Goal: Task Accomplishment & Management: Manage account settings

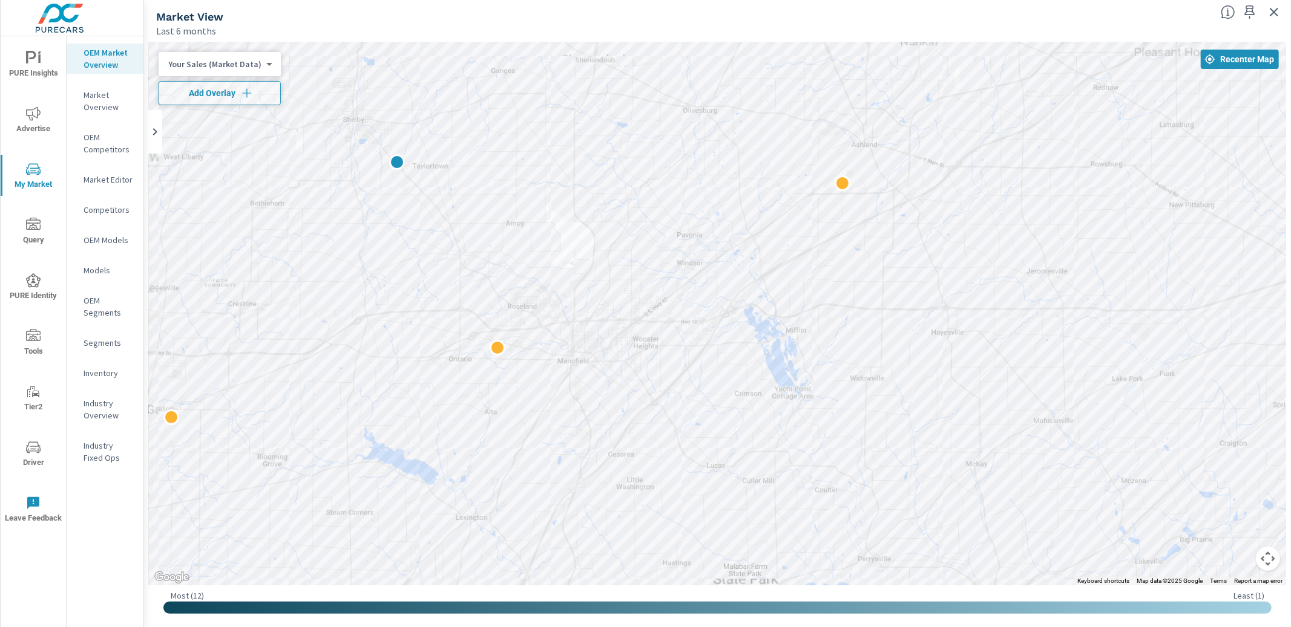
click at [584, 207] on div at bounding box center [717, 313] width 1137 height 543
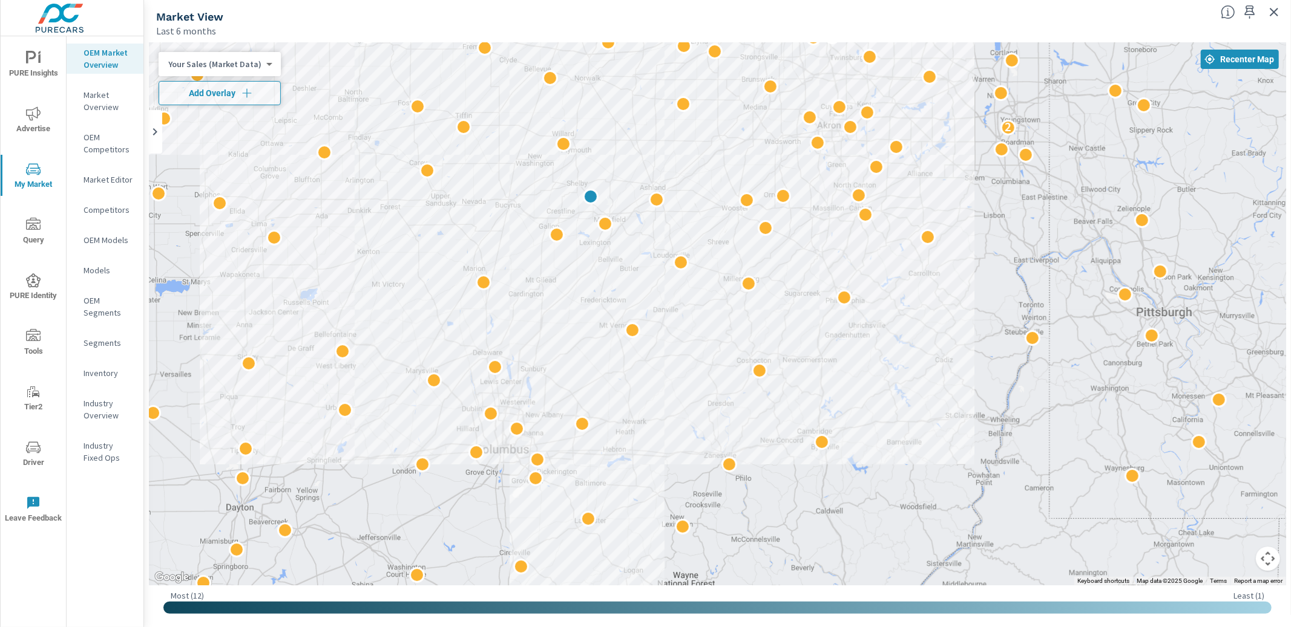
click at [145, 217] on div "← Move left → Move right ↑ Move up ↓ Move down + Zoom in - Zoom out Home Jump l…" at bounding box center [717, 333] width 1147 height 590
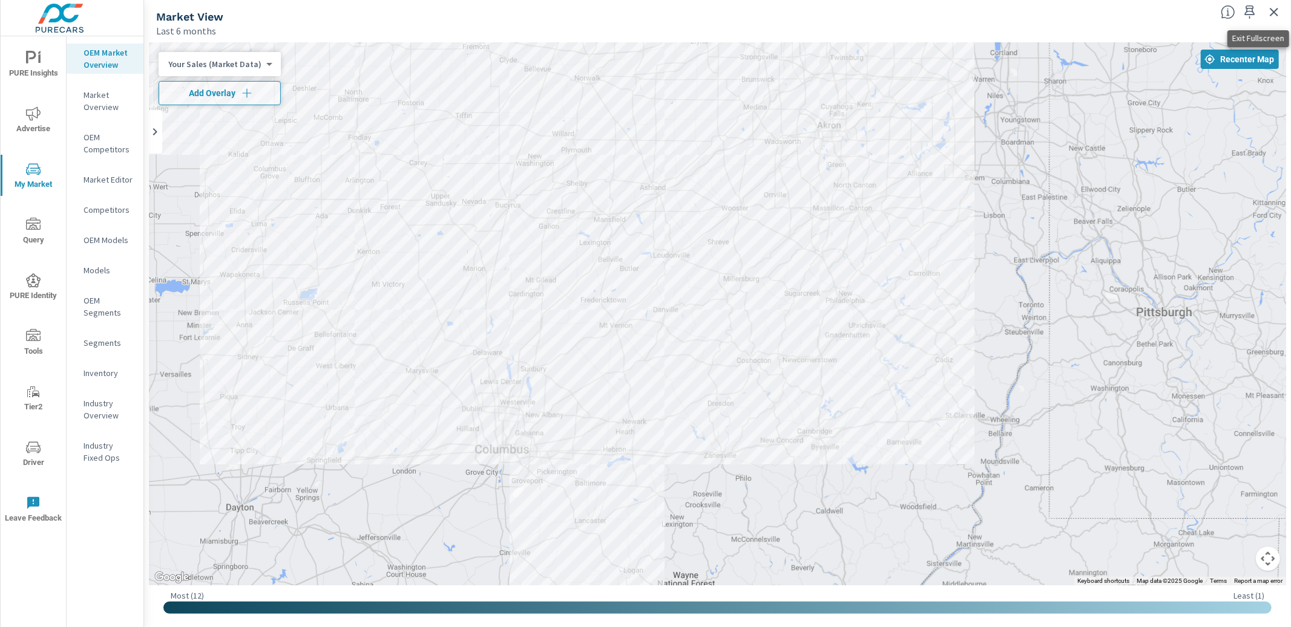
click at [1273, 15] on icon "button" at bounding box center [1273, 12] width 15 height 15
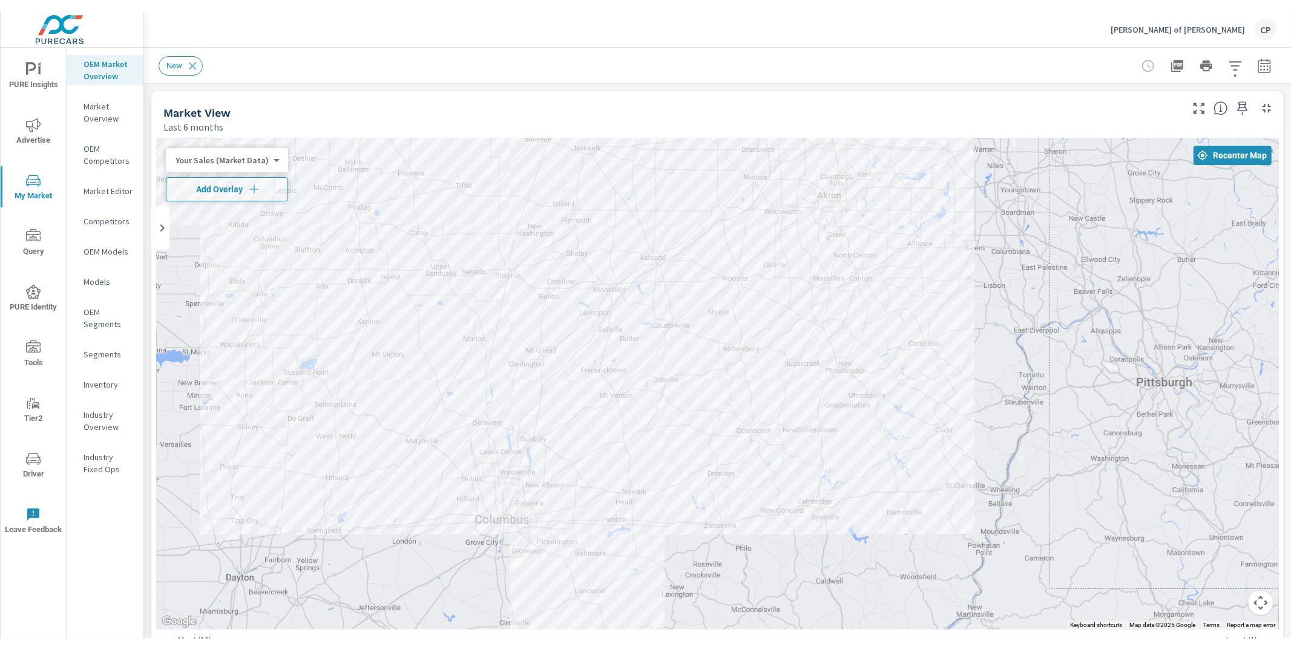
scroll to position [1, 0]
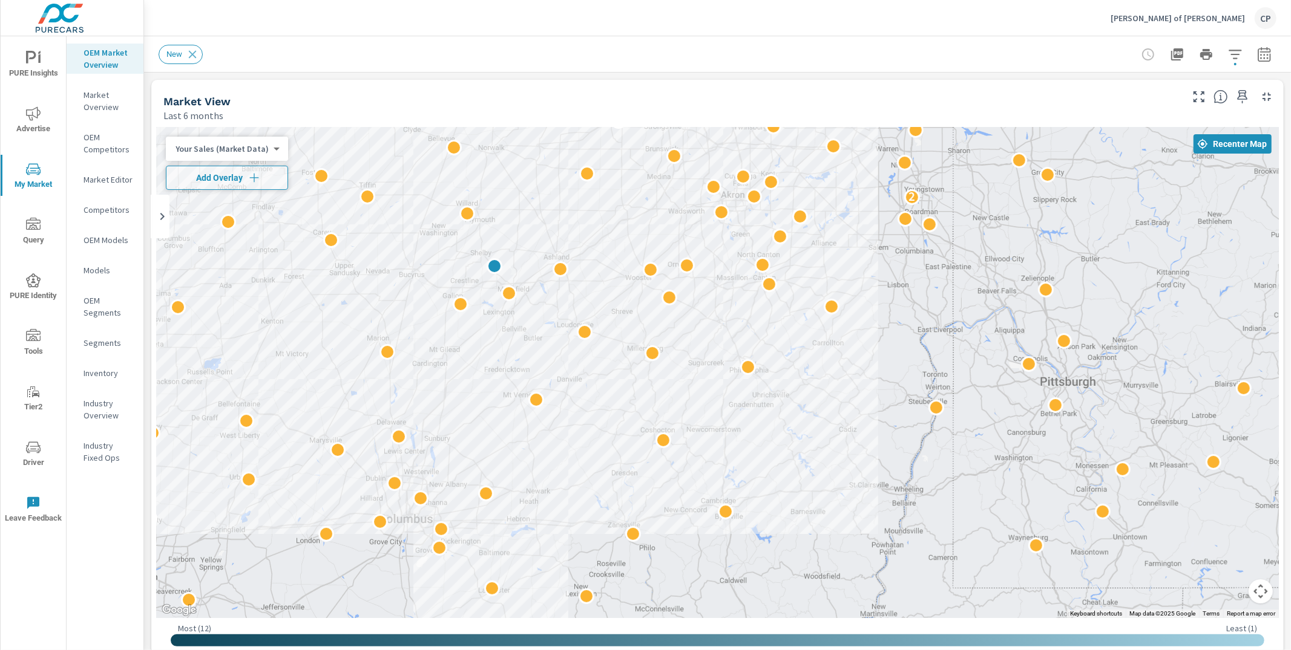
scroll to position [1, 0]
click at [506, 295] on div at bounding box center [462, 291] width 208 height 15
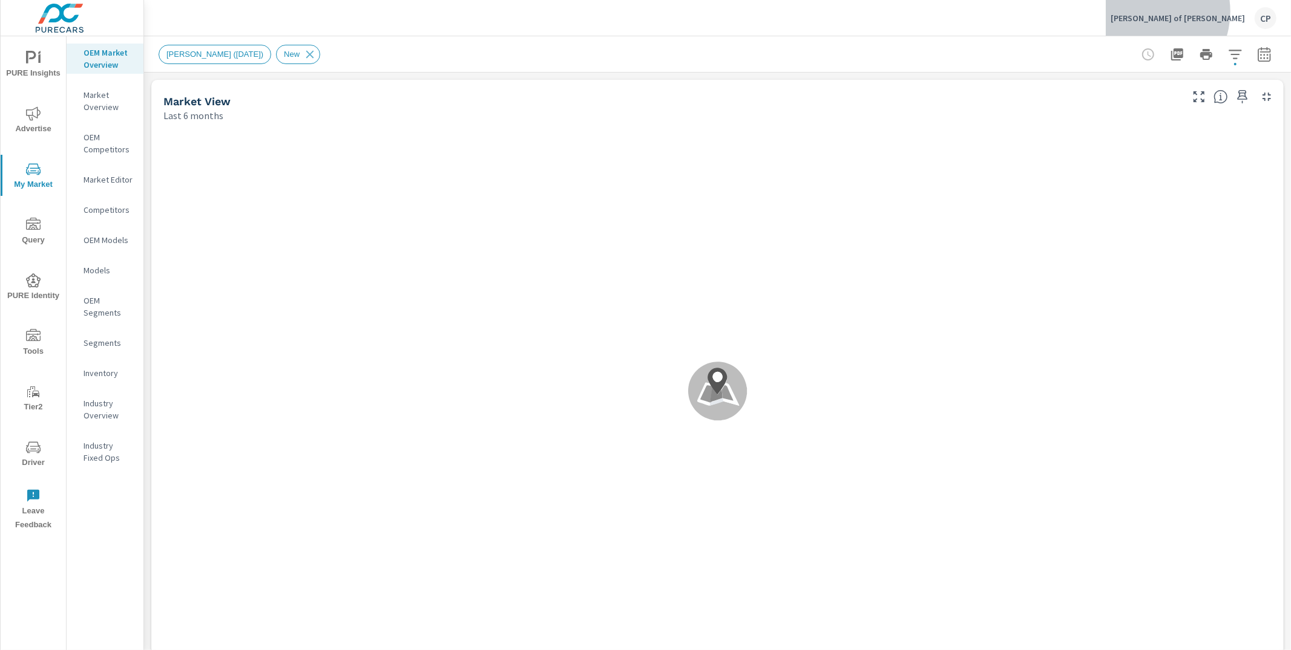
click at [1197, 13] on p "[PERSON_NAME] of [PERSON_NAME]" at bounding box center [1177, 18] width 134 height 11
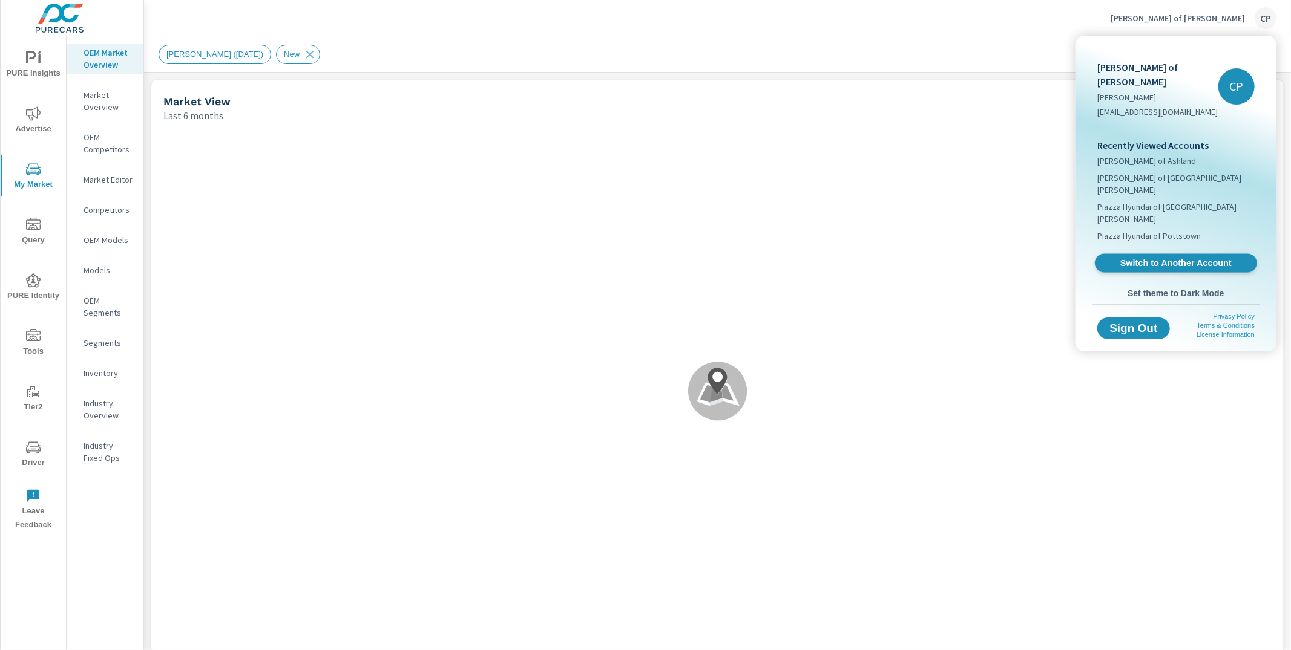
scroll to position [1, 0]
drag, startPoint x: 1175, startPoint y: 224, endPoint x: 1175, endPoint y: 217, distance: 6.7
click at [1174, 258] on span "Switch to Another Account" at bounding box center [1176, 263] width 144 height 11
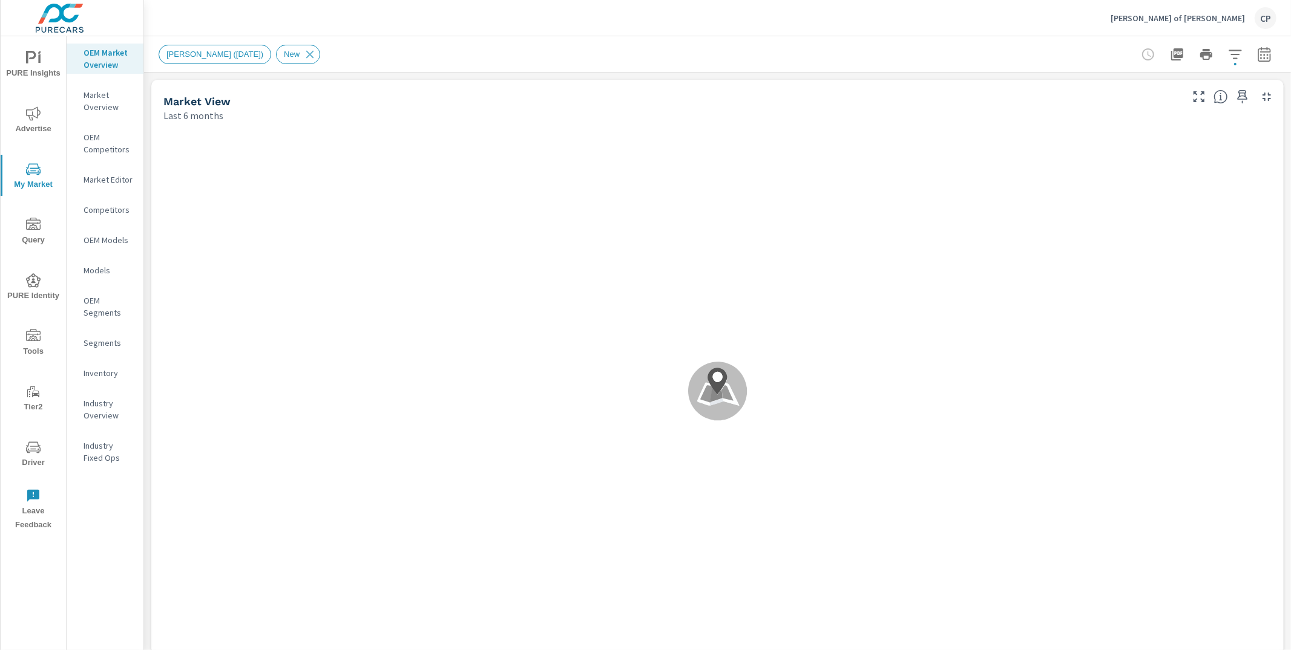
scroll to position [1, 0]
click at [1185, 22] on p "Donley Ford of Shelby" at bounding box center [1177, 18] width 134 height 11
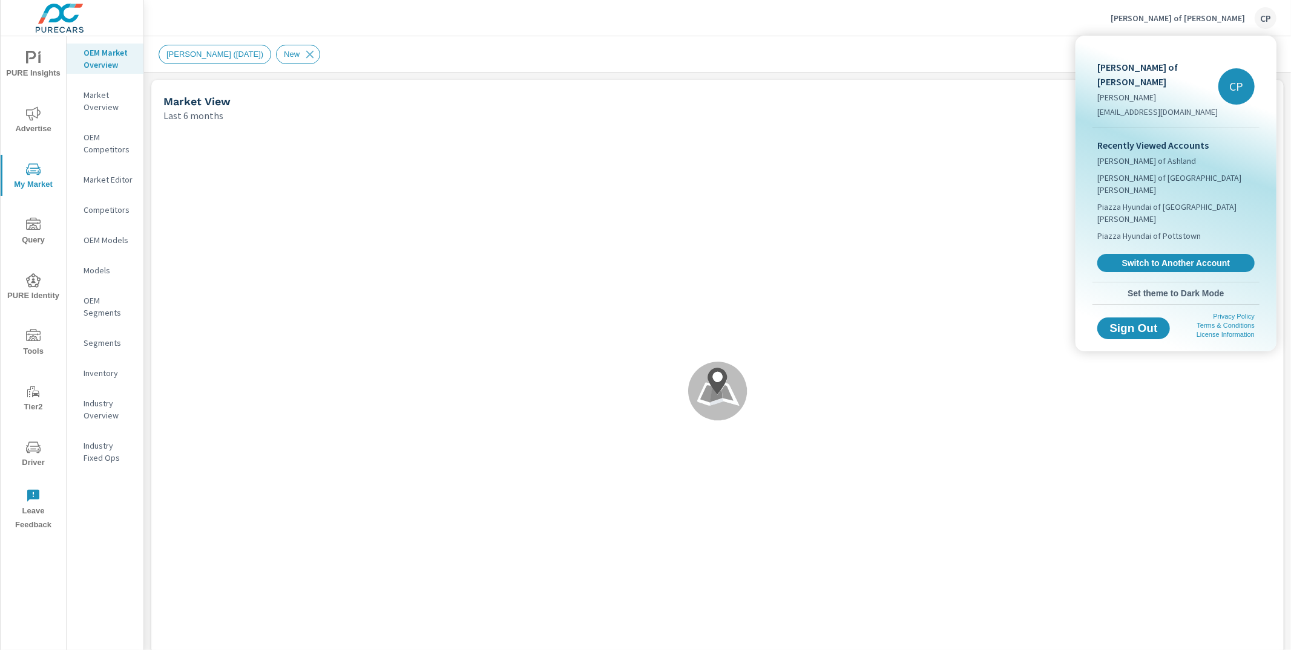
click at [1144, 258] on span "Switch to Another Account" at bounding box center [1176, 263] width 144 height 11
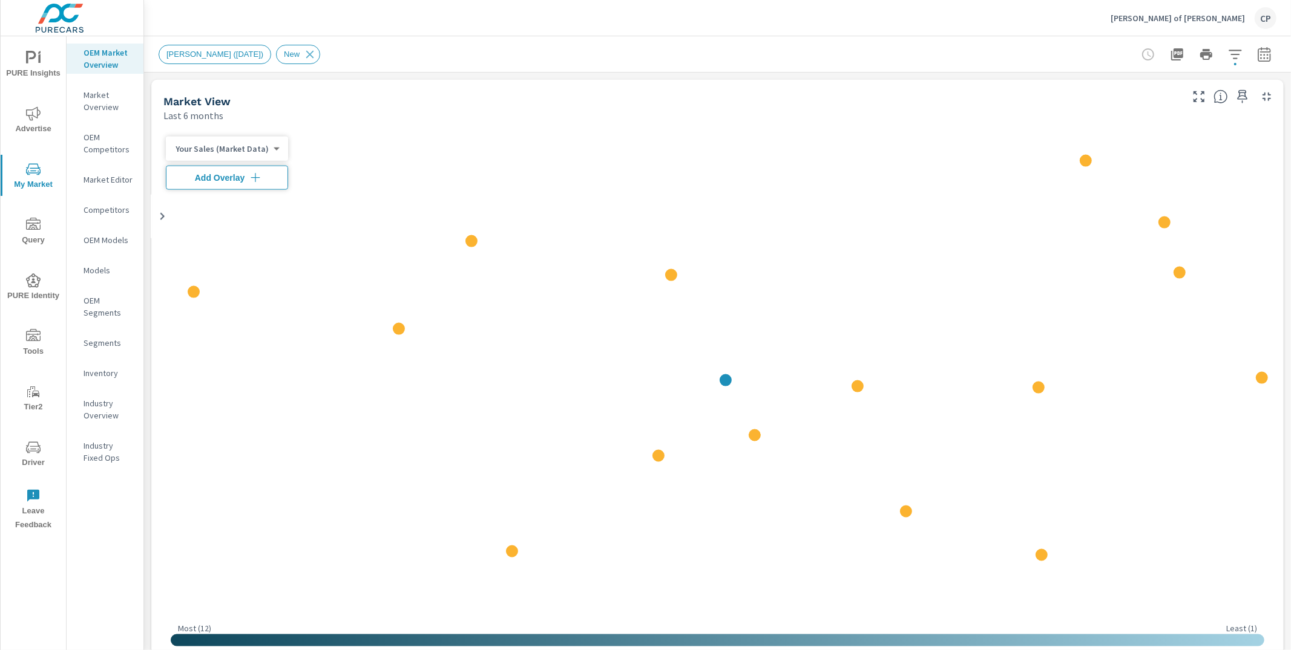
scroll to position [1, 0]
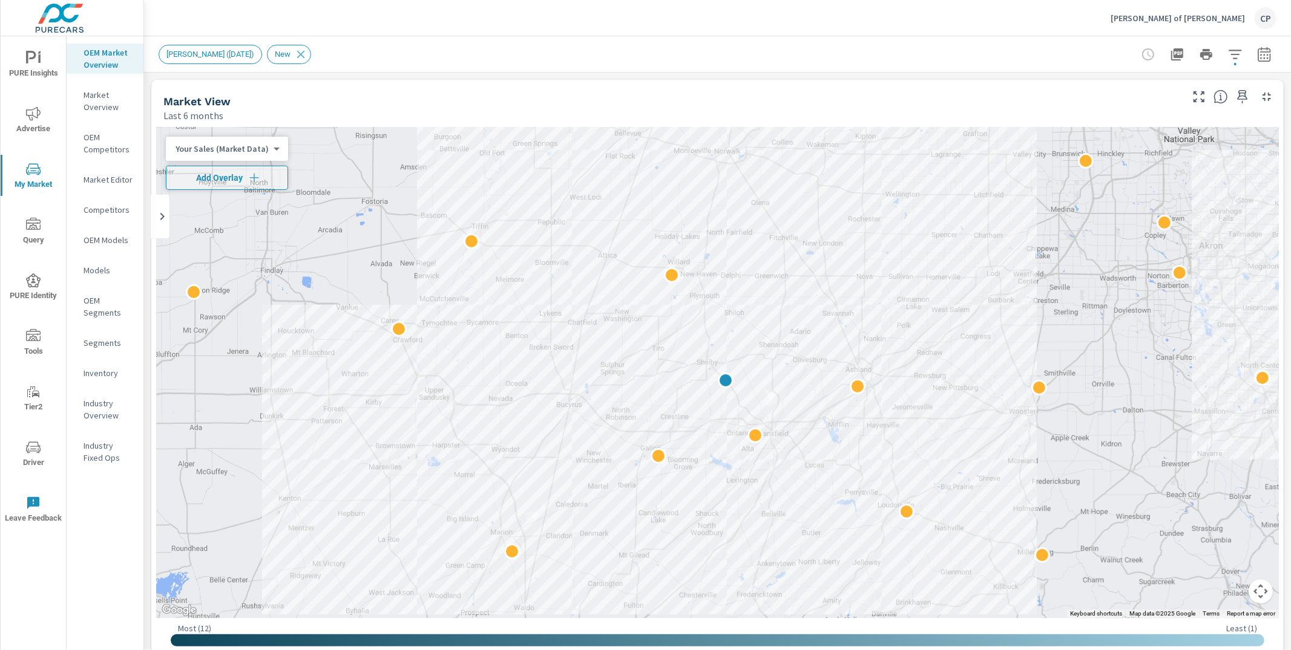
click at [1210, 14] on p "Donley Ford of Shelby" at bounding box center [1177, 18] width 134 height 11
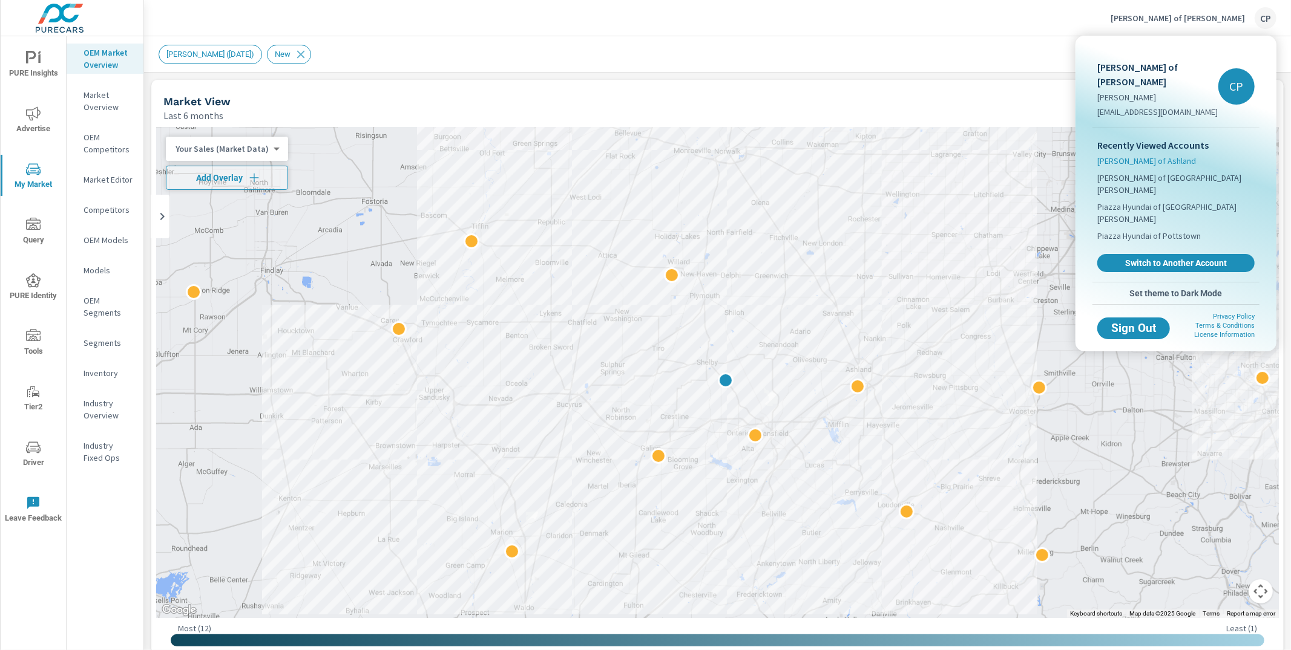
click at [1146, 155] on span "Donley Ford of Ashland" at bounding box center [1146, 161] width 99 height 12
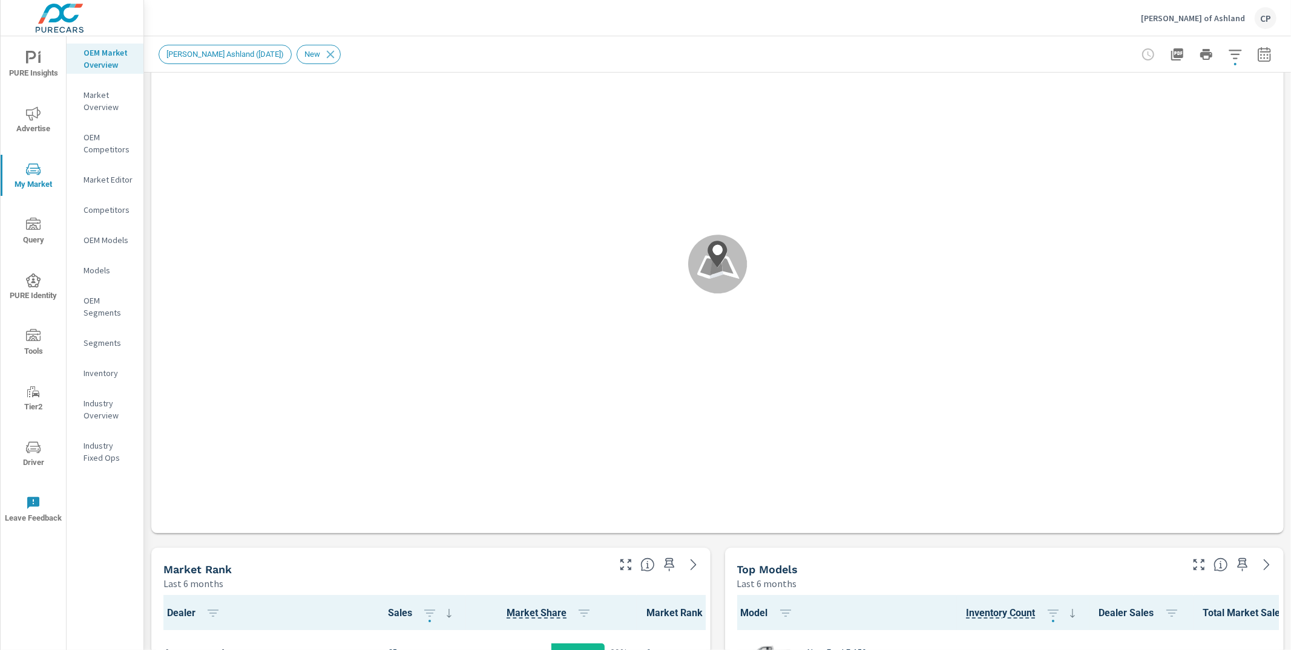
scroll to position [1, 0]
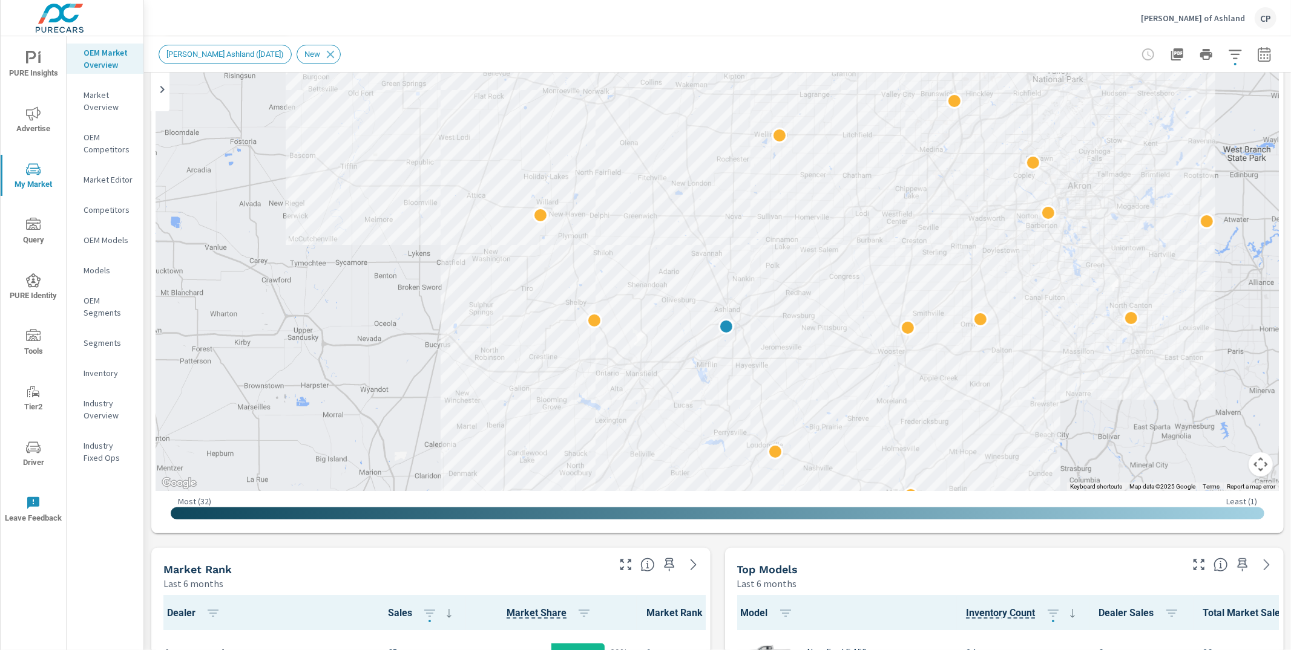
drag, startPoint x: 868, startPoint y: 177, endPoint x: 840, endPoint y: 273, distance: 100.7
click at [869, 252] on div at bounding box center [717, 245] width 1122 height 491
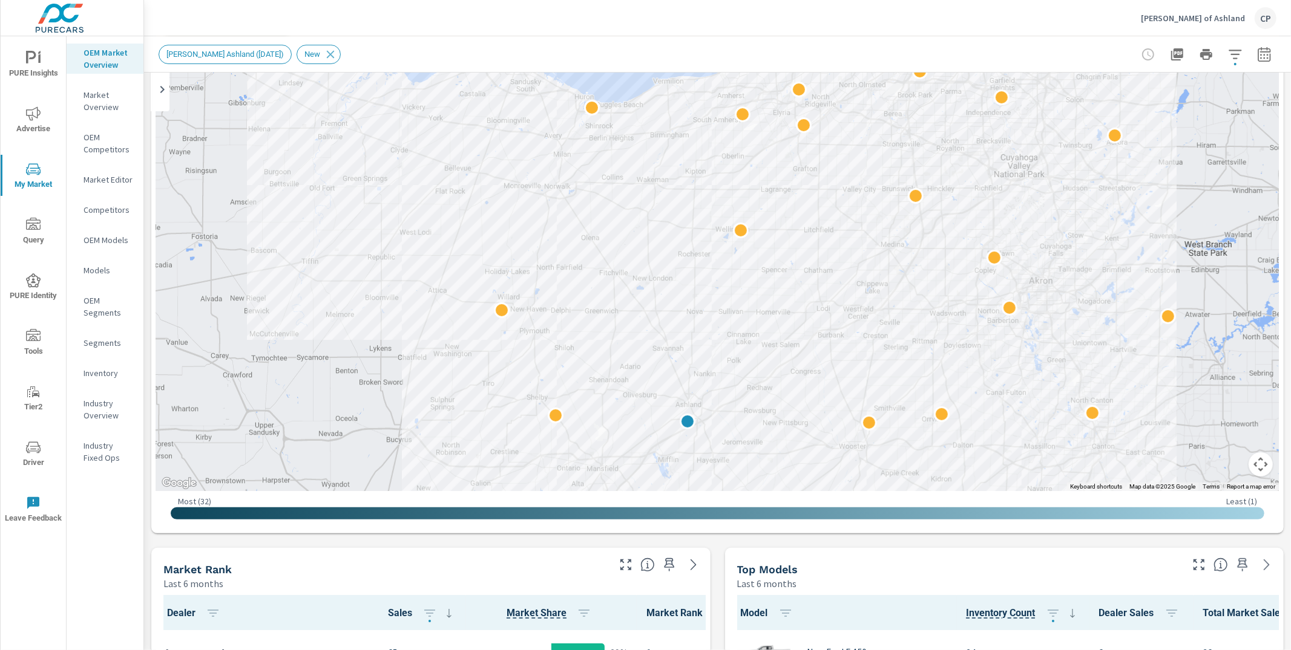
drag, startPoint x: 769, startPoint y: 307, endPoint x: 731, endPoint y: 404, distance: 103.5
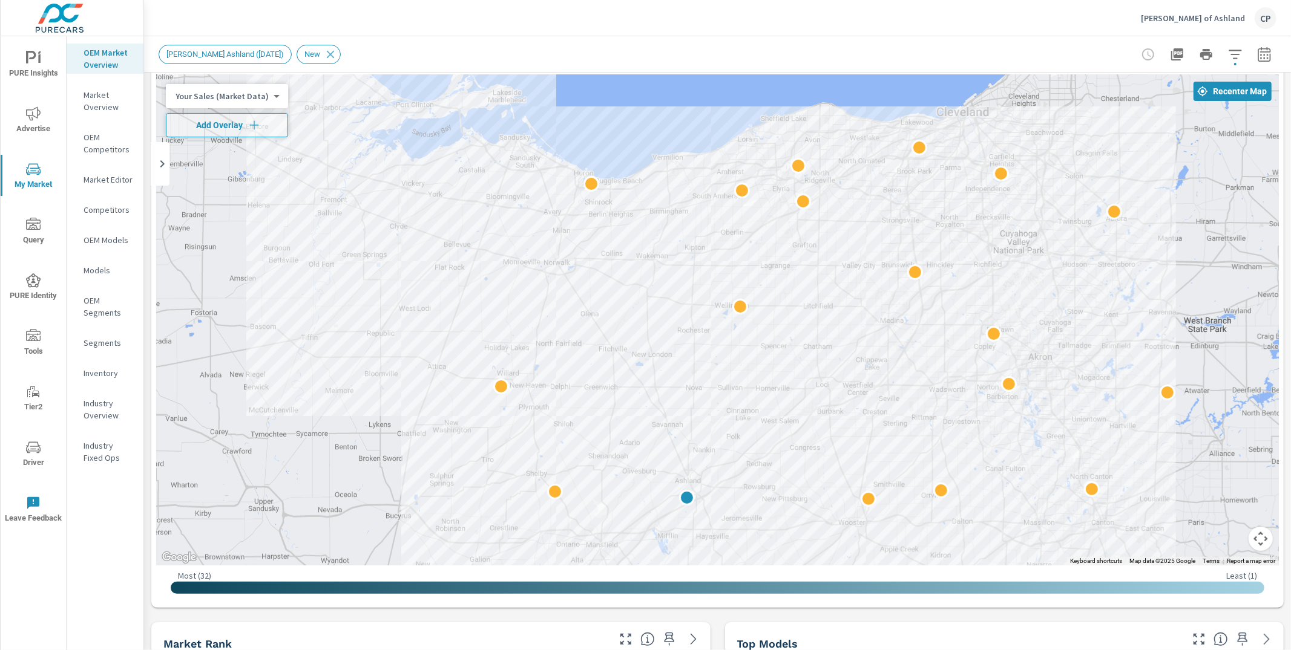
scroll to position [49, 0]
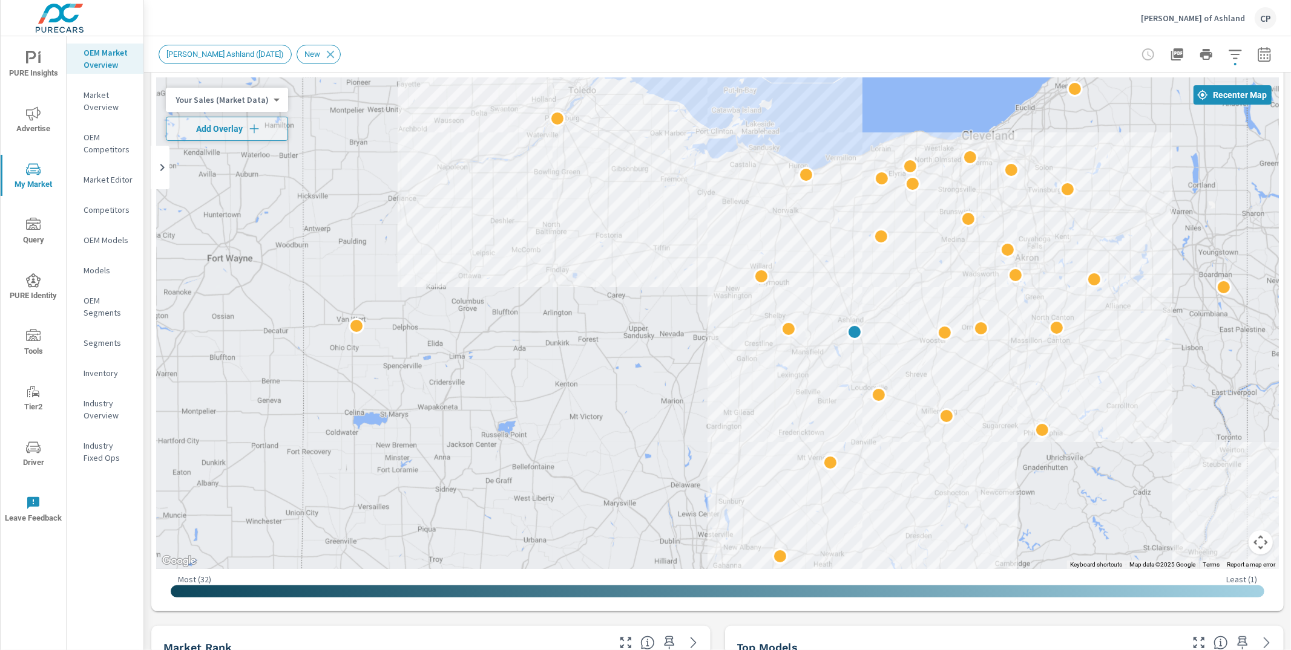
drag, startPoint x: 1163, startPoint y: 182, endPoint x: 1023, endPoint y: 163, distance: 140.9
click at [1025, 163] on div at bounding box center [717, 323] width 1122 height 491
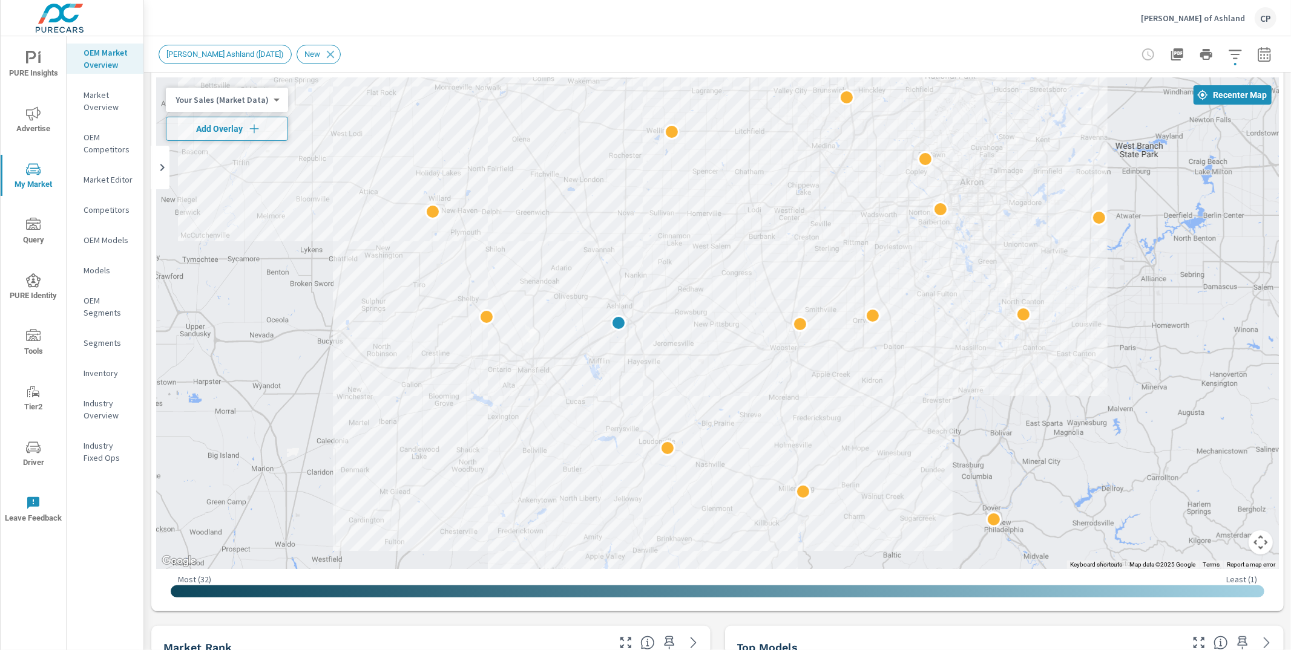
scroll to position [1, 0]
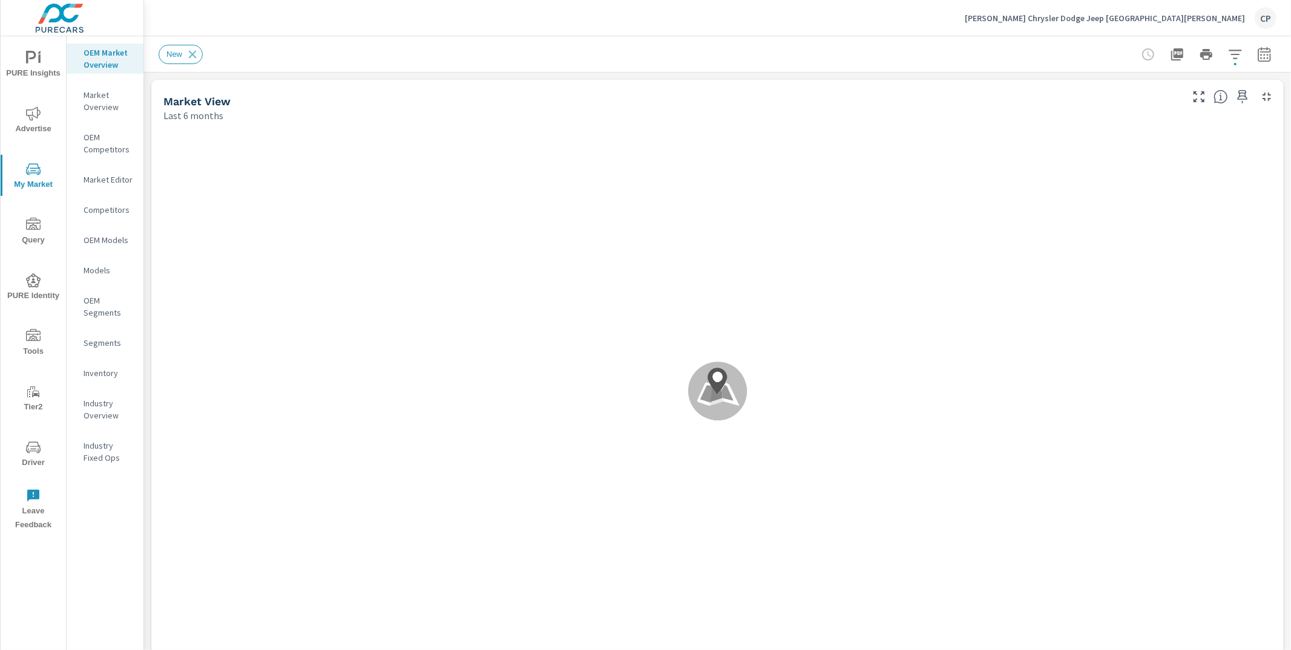
scroll to position [1, 0]
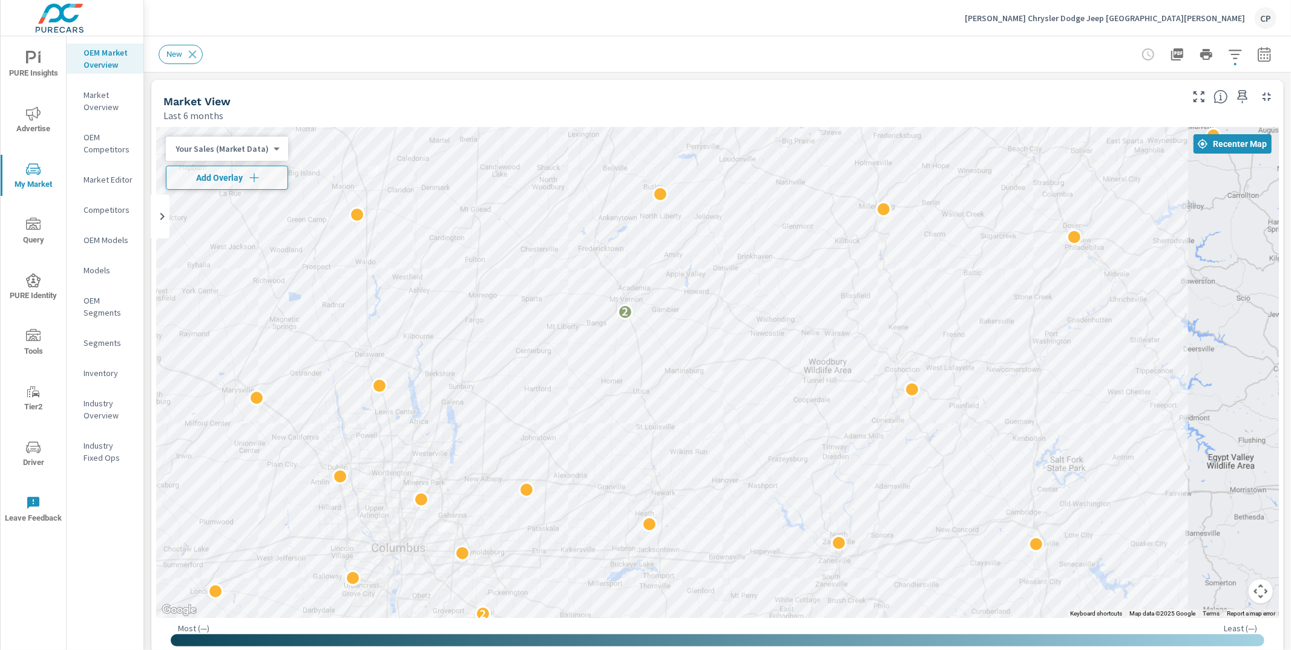
scroll to position [1, 0]
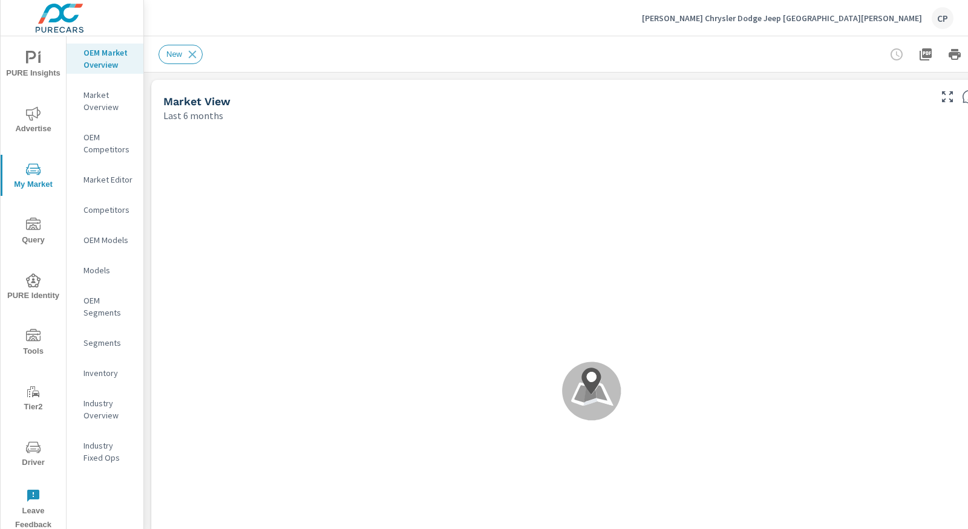
click at [103, 178] on p "Market Editor" at bounding box center [109, 180] width 50 height 12
